Goal: Task Accomplishment & Management: Manage account settings

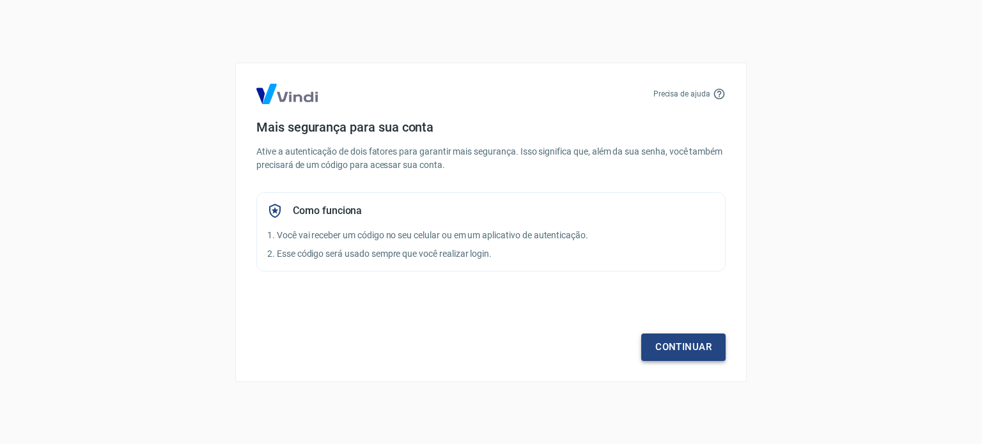
click at [667, 343] on link "Continuar" at bounding box center [683, 347] width 84 height 27
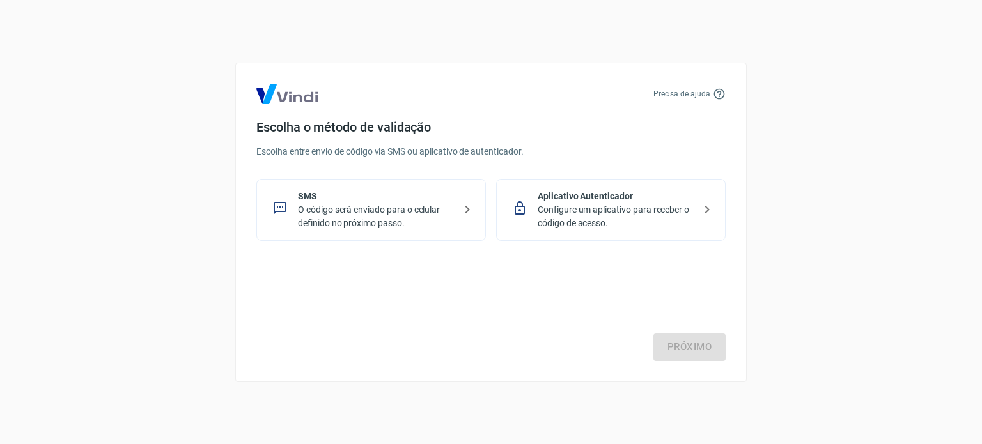
click at [430, 203] on p "O código será enviado para o celular definido no próximo passo." at bounding box center [376, 216] width 157 height 27
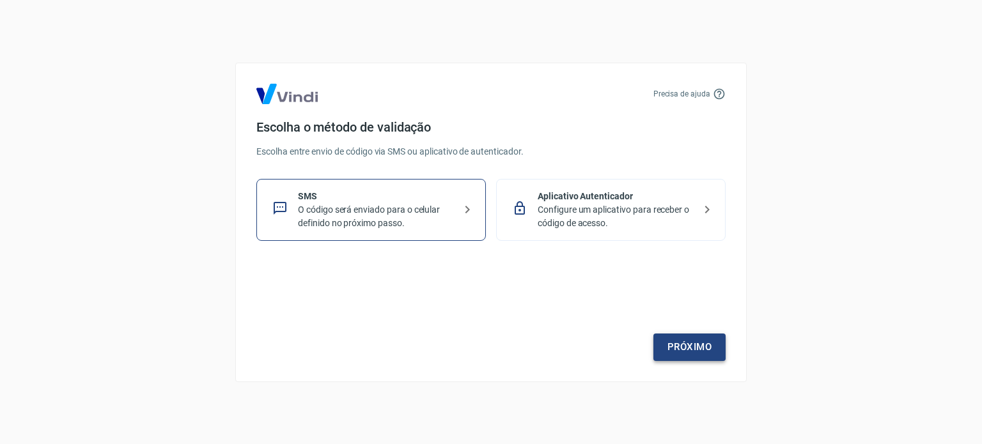
click at [682, 339] on link "Próximo" at bounding box center [689, 347] width 72 height 27
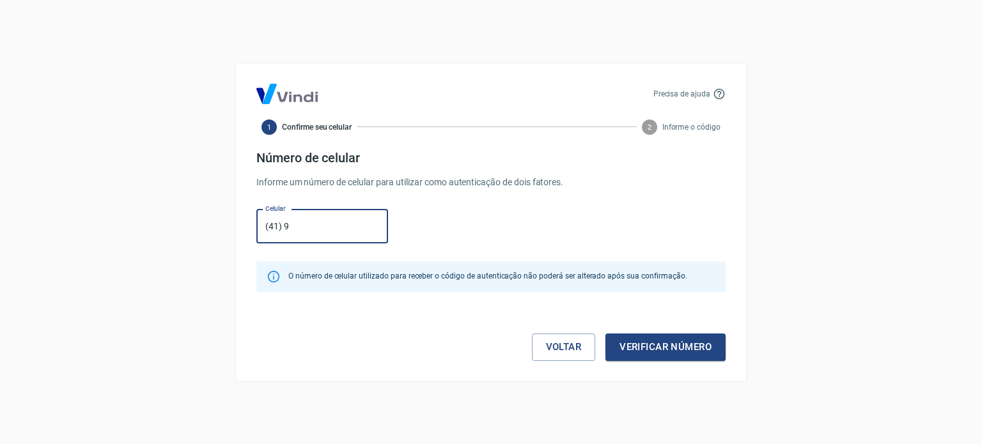
type input "[PHONE_NUMBER]"
click at [676, 347] on button "Verificar número" at bounding box center [666, 347] width 120 height 27
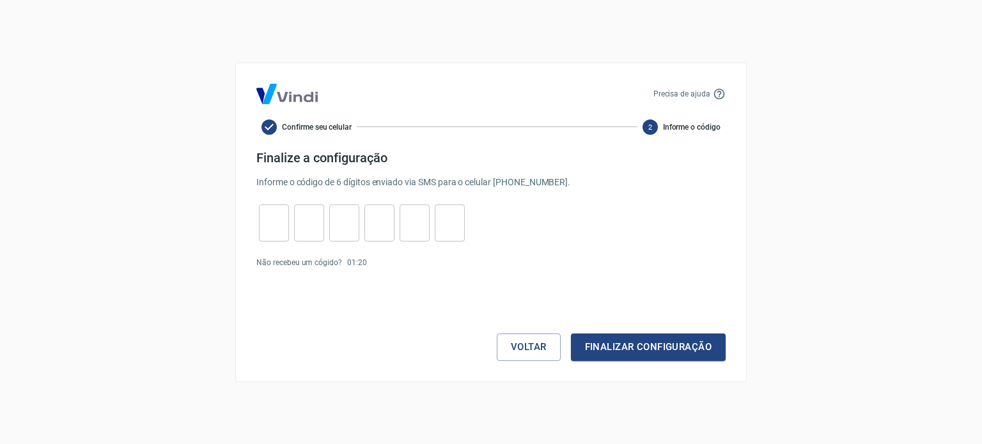
click at [263, 224] on input "tel" at bounding box center [274, 222] width 30 height 27
type input "8"
type input "4"
type input "9"
type input "3"
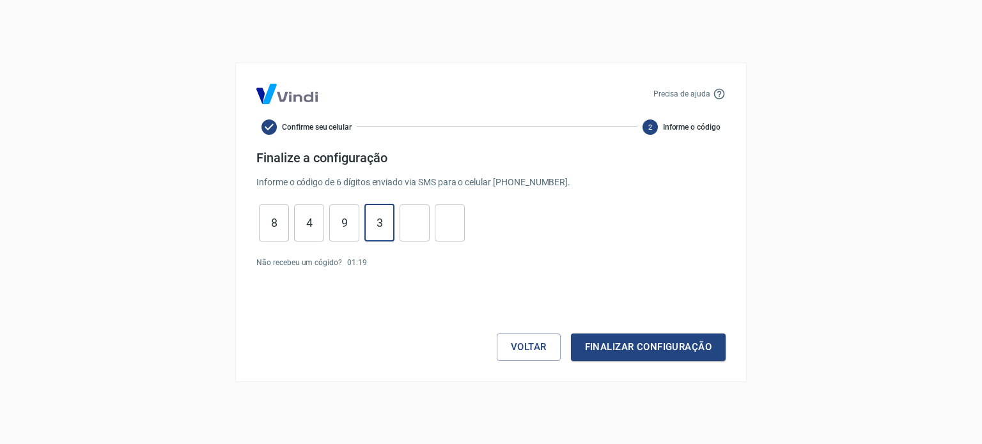
type input "4"
type input "1"
click at [629, 352] on button "Finalizar configuração" at bounding box center [648, 347] width 155 height 27
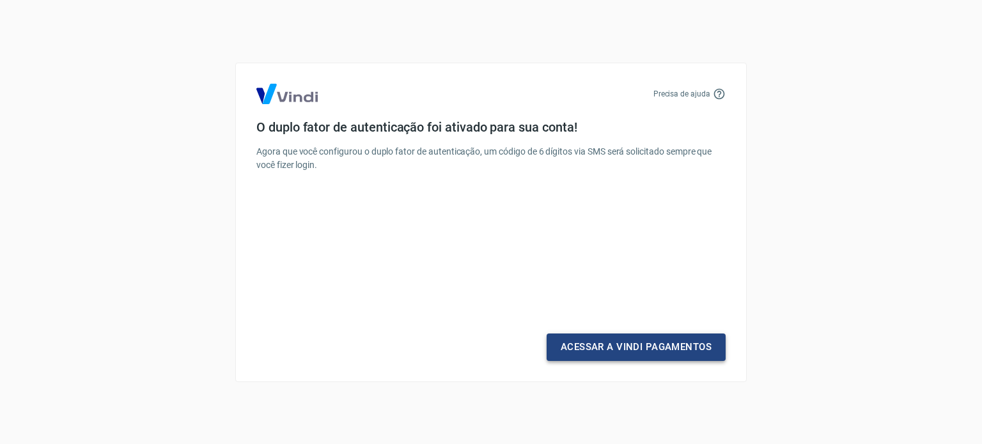
click at [608, 349] on link "Acessar a Vindi Pagamentos" at bounding box center [636, 347] width 179 height 27
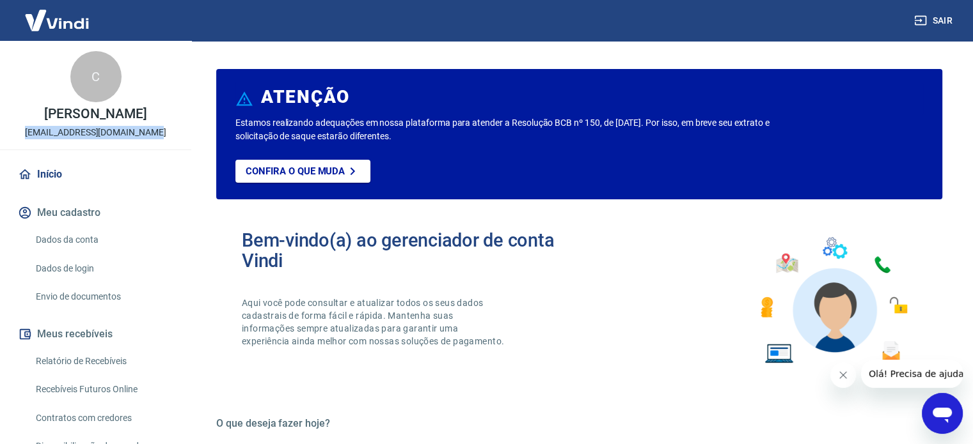
drag, startPoint x: 28, startPoint y: 130, endPoint x: 153, endPoint y: 136, distance: 124.8
click at [153, 136] on div "C [PERSON_NAME] [EMAIL_ADDRESS][DOMAIN_NAME]" at bounding box center [95, 95] width 191 height 109
copy p "[EMAIL_ADDRESS][DOMAIN_NAME]"
